Goal: Task Accomplishment & Management: Complete application form

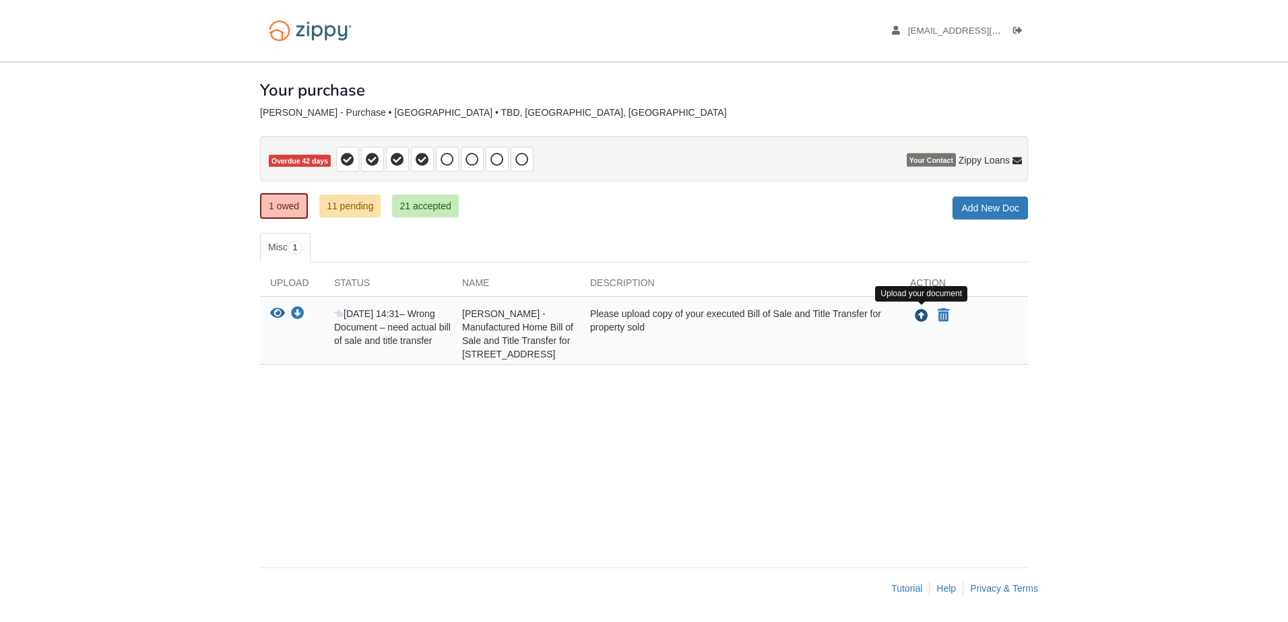
click at [922, 314] on icon "Upload Kendra Freeman - Manufactured Home Bill of Sale and Title Transfer for 5…" at bounding box center [921, 316] width 13 height 13
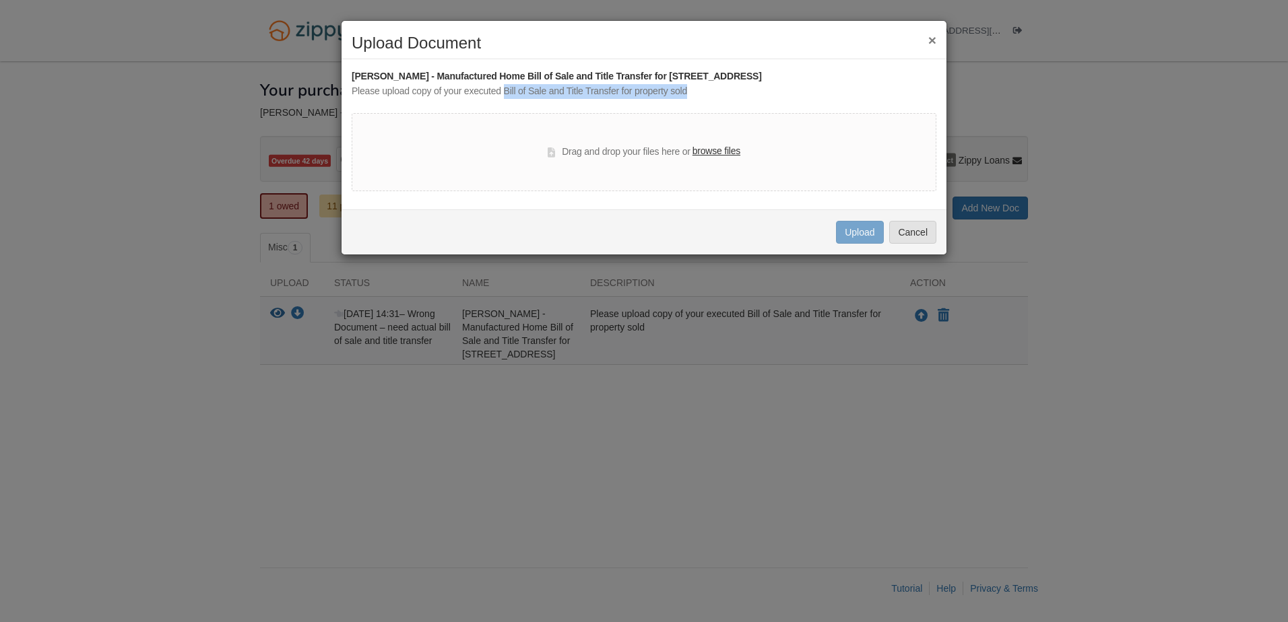
drag, startPoint x: 689, startPoint y: 92, endPoint x: 503, endPoint y: 95, distance: 186.6
click at [503, 95] on div "Please upload copy of your executed Bill of Sale and Title Transfer for propert…" at bounding box center [644, 91] width 585 height 15
drag, startPoint x: 503, startPoint y: 95, endPoint x: 517, endPoint y: 90, distance: 14.5
copy div "Bill of Sale and Title Transfer for property sold"
click at [724, 154] on label "browse files" at bounding box center [717, 151] width 48 height 15
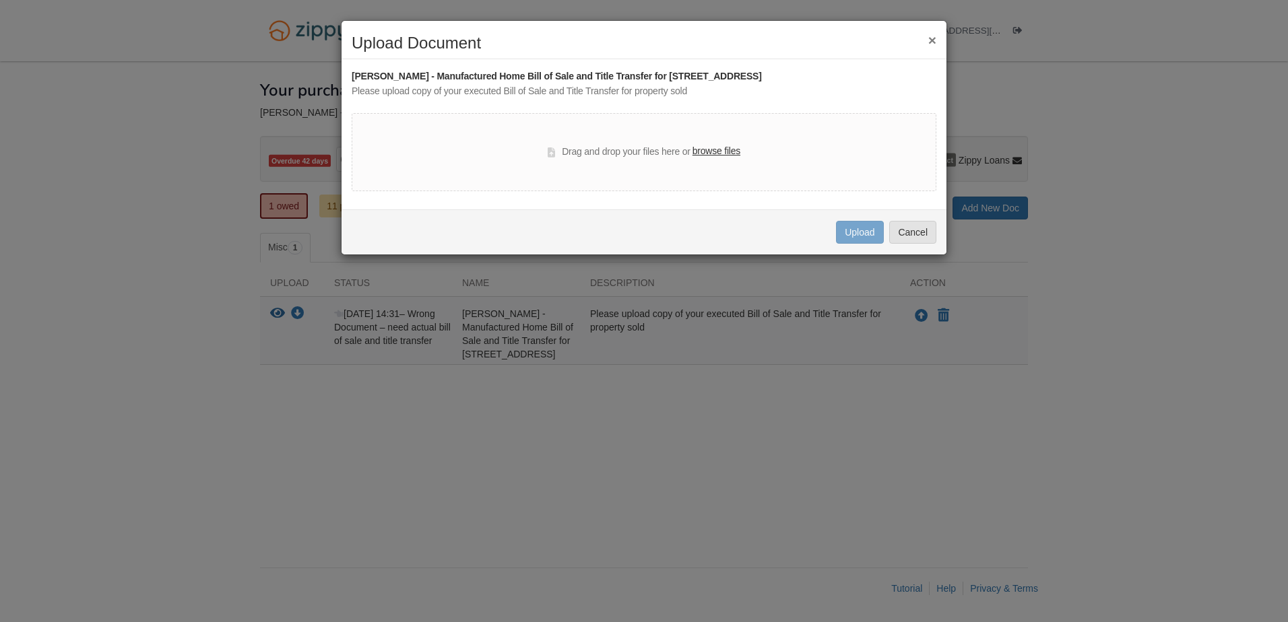
click at [0, 0] on input "browse files" at bounding box center [0, 0] width 0 height 0
click at [907, 238] on button "Cancel" at bounding box center [912, 232] width 47 height 23
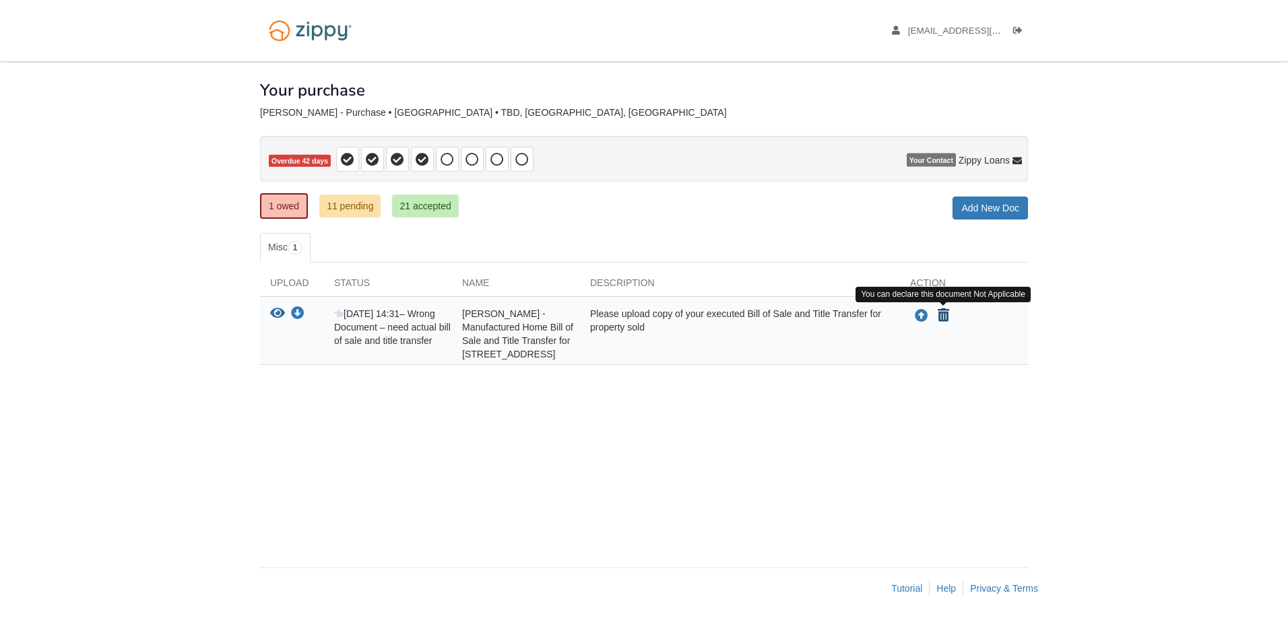
click at [946, 317] on icon "Declare Kendra Freeman - Manufactured Home Bill of Sale and Title Transfer for …" at bounding box center [943, 315] width 11 height 13
type input "**********"
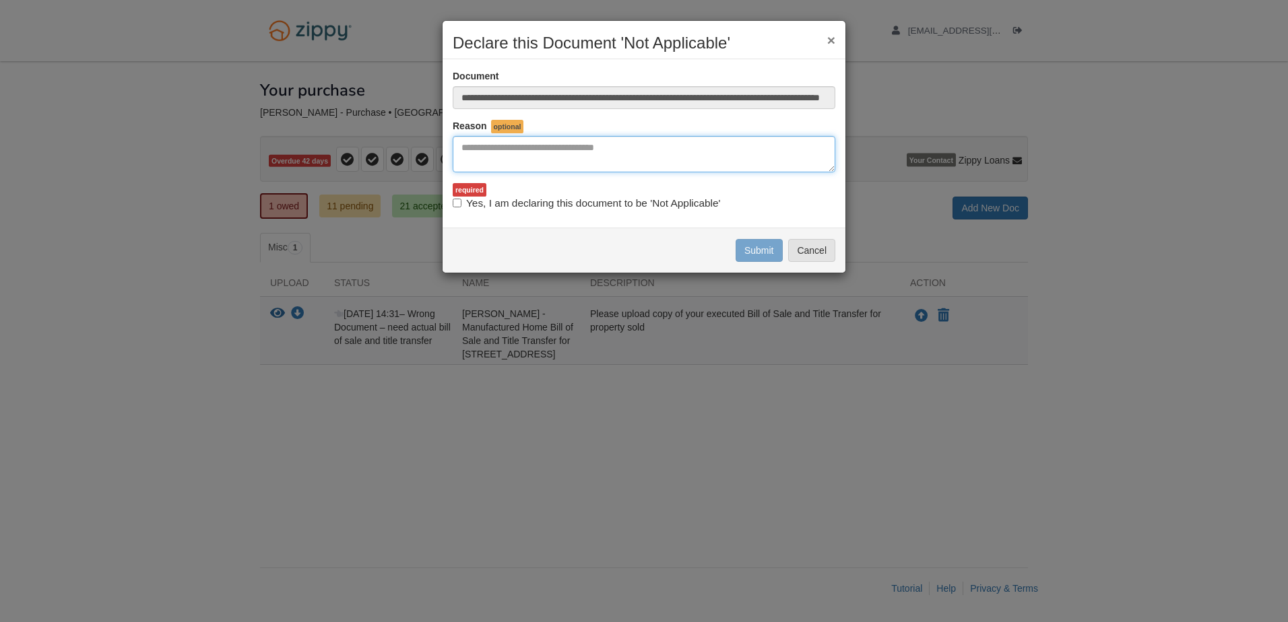
click at [632, 159] on textarea "Reasons Why" at bounding box center [644, 154] width 383 height 36
type textarea "**********"
click at [695, 202] on label "Yes, I am declaring this document to be 'Not Applicable'" at bounding box center [586, 203] width 267 height 15
click at [761, 246] on button "Submit" at bounding box center [759, 250] width 47 height 23
